Goal: Transaction & Acquisition: Book appointment/travel/reservation

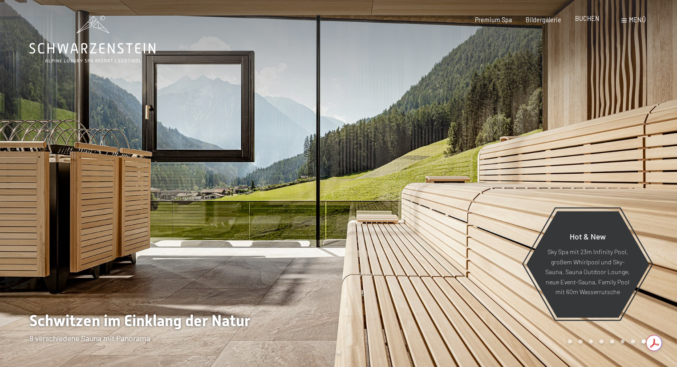
click at [589, 22] on span "BUCHEN" at bounding box center [587, 19] width 24 height 8
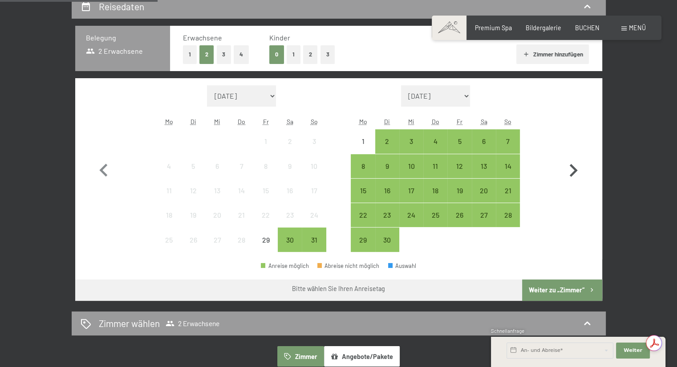
click at [569, 167] on icon "button" at bounding box center [573, 171] width 26 height 26
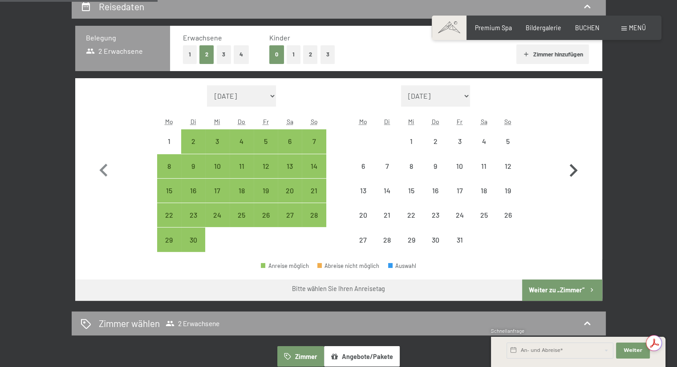
select select "2025-09-01"
select select "2025-10-01"
select select "2025-09-01"
select select "2025-10-01"
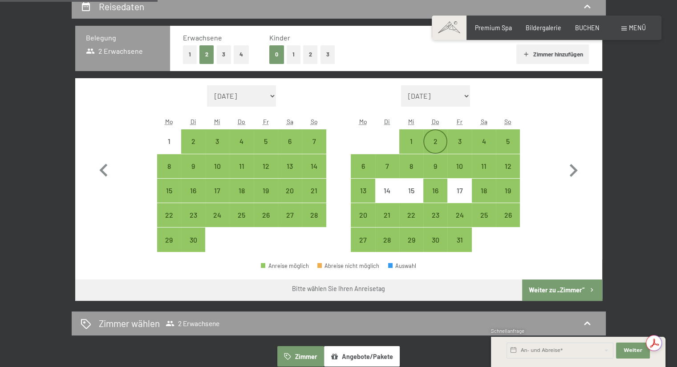
click at [438, 143] on div "2" at bounding box center [435, 149] width 22 height 22
select select "2025-09-01"
select select "2025-10-01"
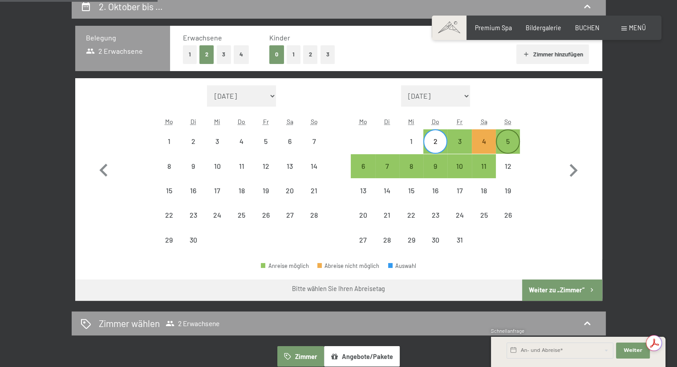
click at [512, 144] on div "5" at bounding box center [507, 149] width 22 height 22
select select "2025-09-01"
select select "2025-10-01"
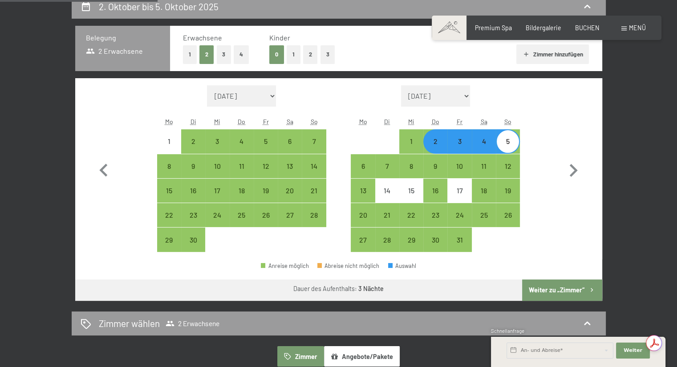
click at [564, 291] on button "Weiter zu „Zimmer“" at bounding box center [562, 290] width 80 height 21
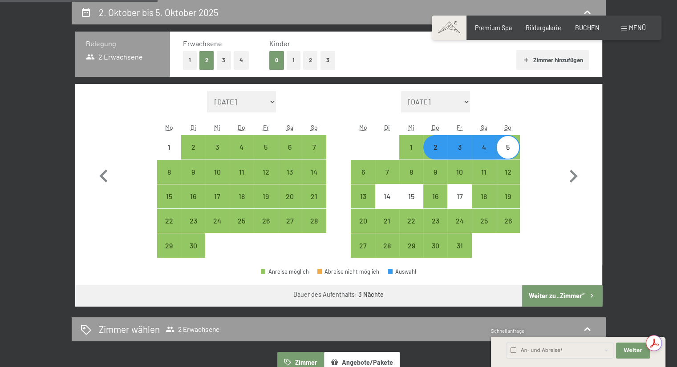
select select "2025-09-01"
select select "2025-10-01"
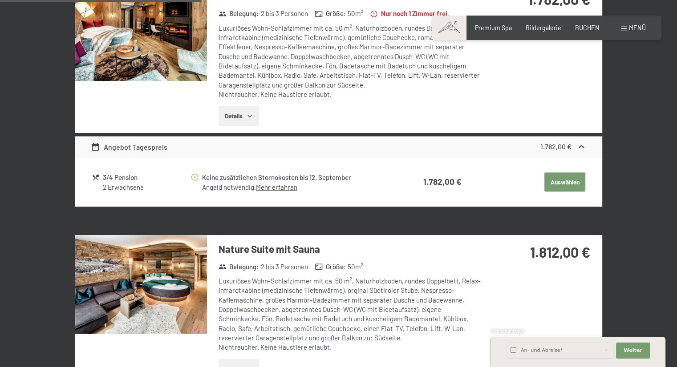
scroll to position [572, 0]
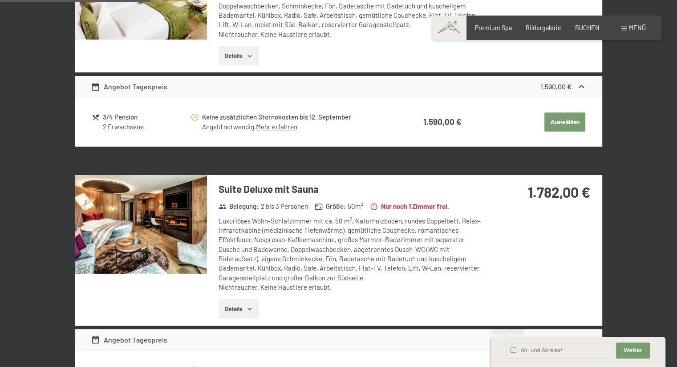
click at [137, 211] on img at bounding box center [141, 224] width 132 height 99
click at [0, 0] on button "button" at bounding box center [0, 0] width 0 height 0
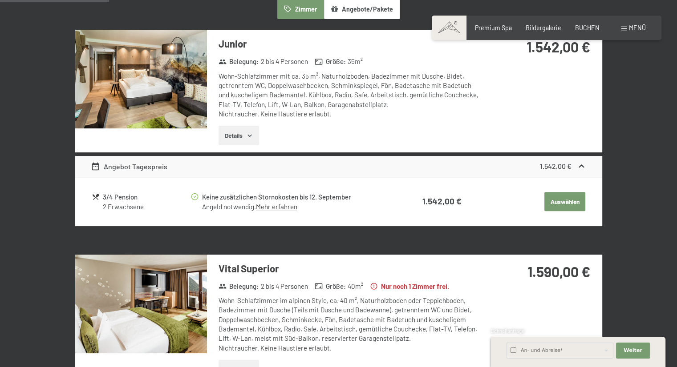
scroll to position [187, 0]
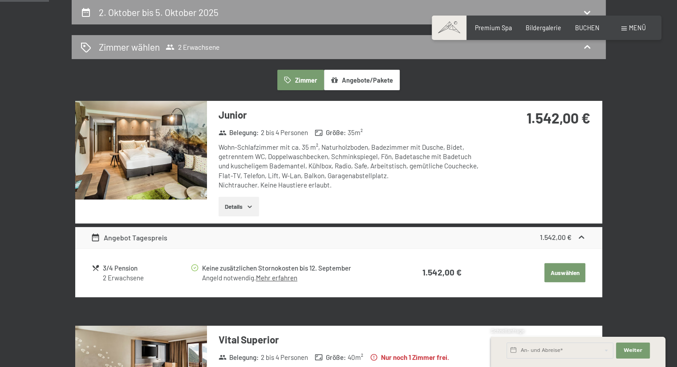
click at [151, 139] on img at bounding box center [141, 150] width 132 height 99
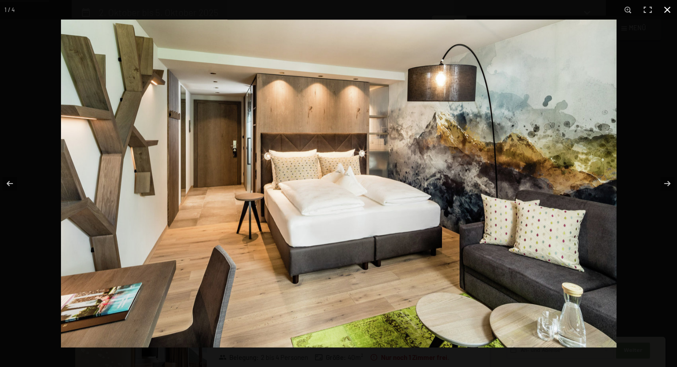
click at [669, 9] on button "button" at bounding box center [667, 10] width 20 height 20
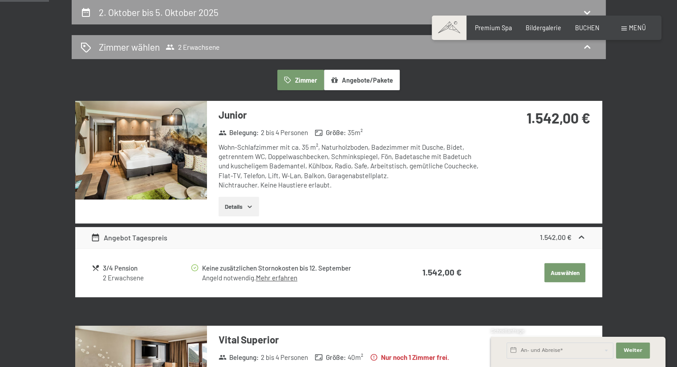
scroll to position [379, 0]
